Goal: Navigation & Orientation: Find specific page/section

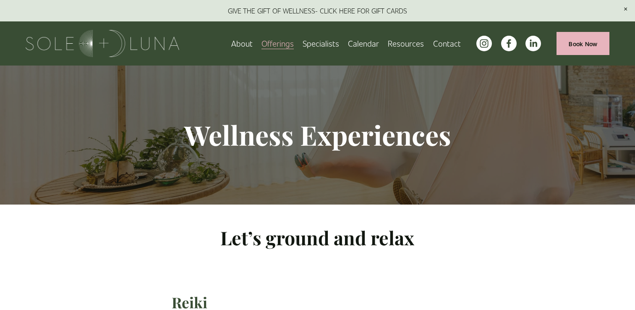
scroll to position [1035, 0]
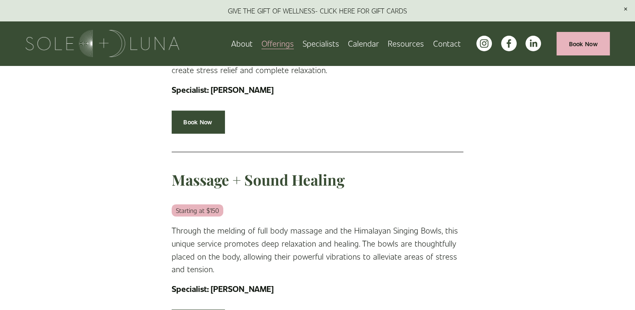
click at [452, 47] on link "Contact" at bounding box center [447, 43] width 28 height 15
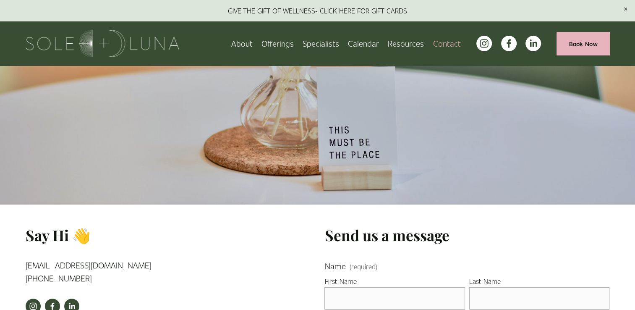
click at [0, 0] on span "Wellness Experiences" at bounding box center [0, 0] width 0 height 0
